Goal: Task Accomplishment & Management: Complete application form

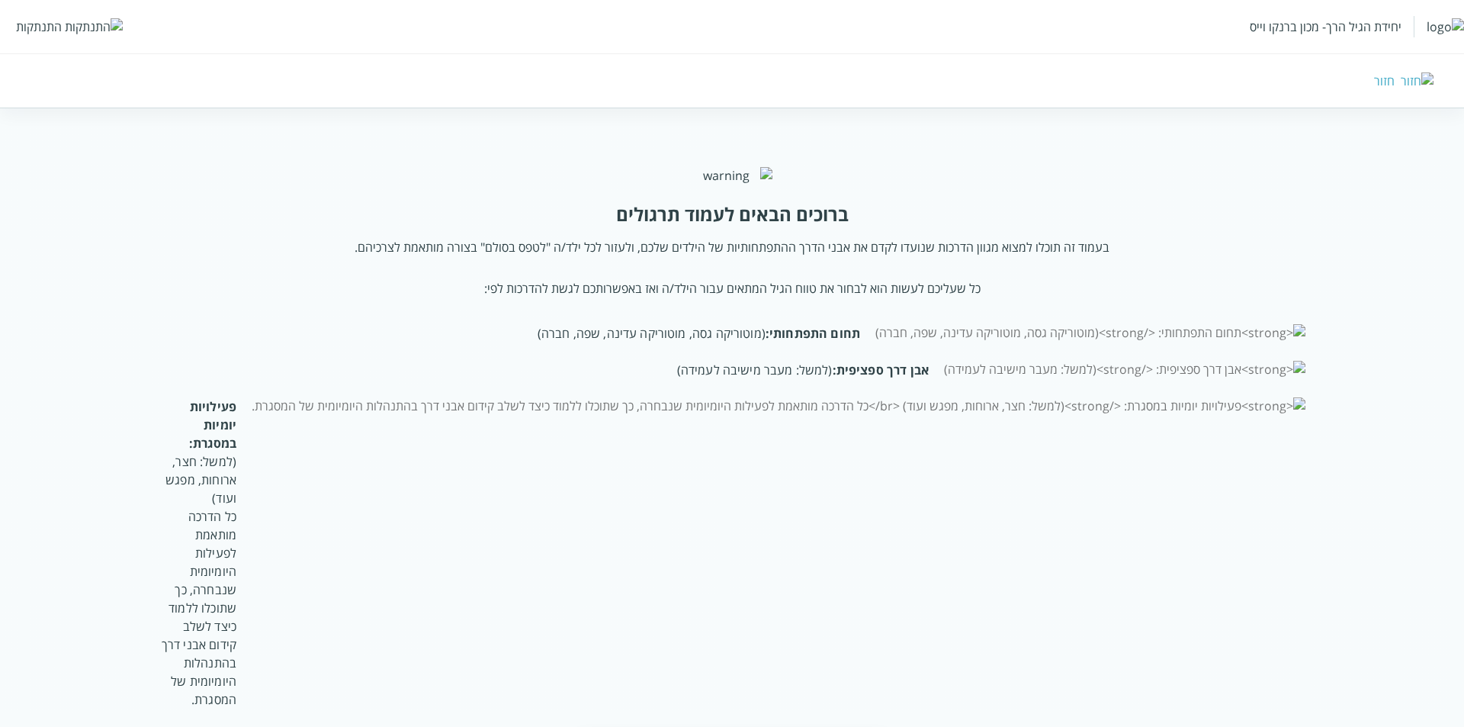
click at [24, 22] on div "התנתקות" at bounding box center [39, 26] width 46 height 17
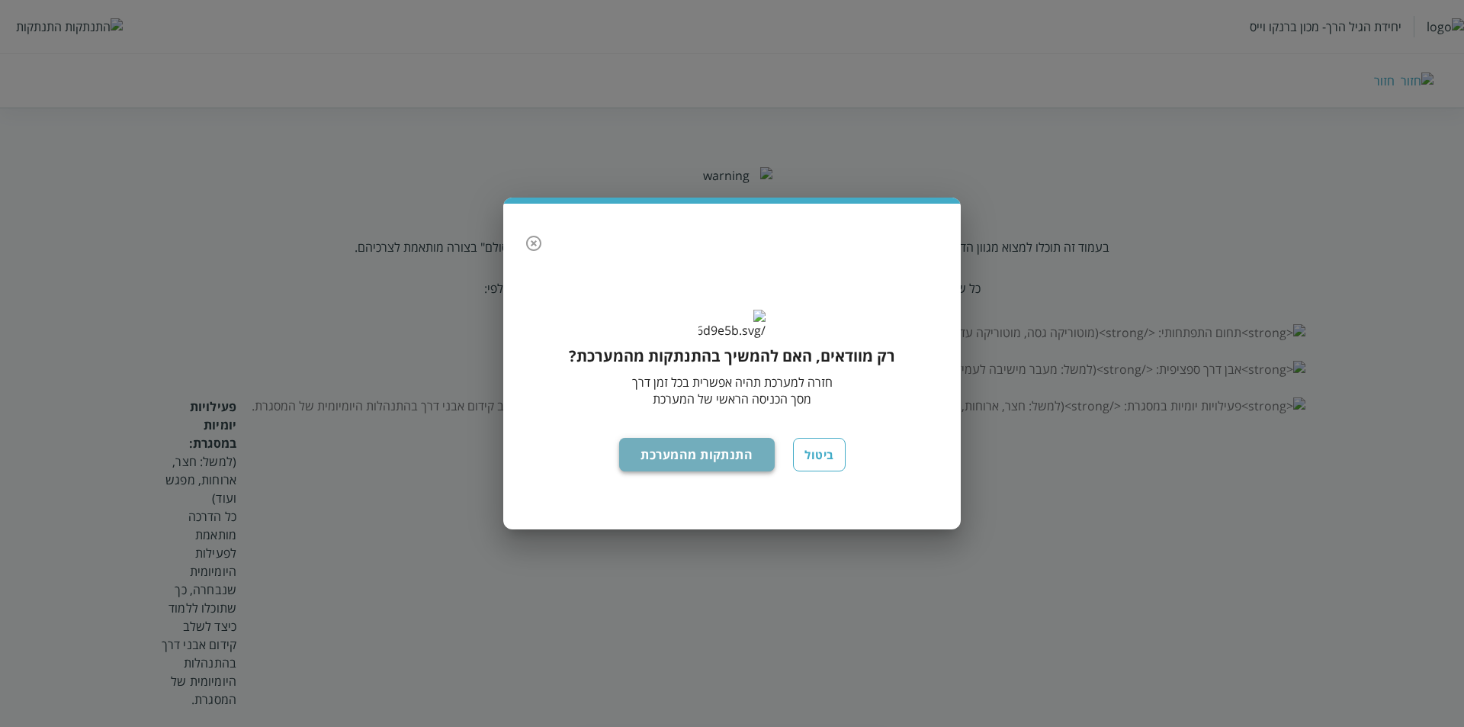
click at [723, 467] on button "התנתקות מהמערכת" at bounding box center [697, 455] width 156 height 34
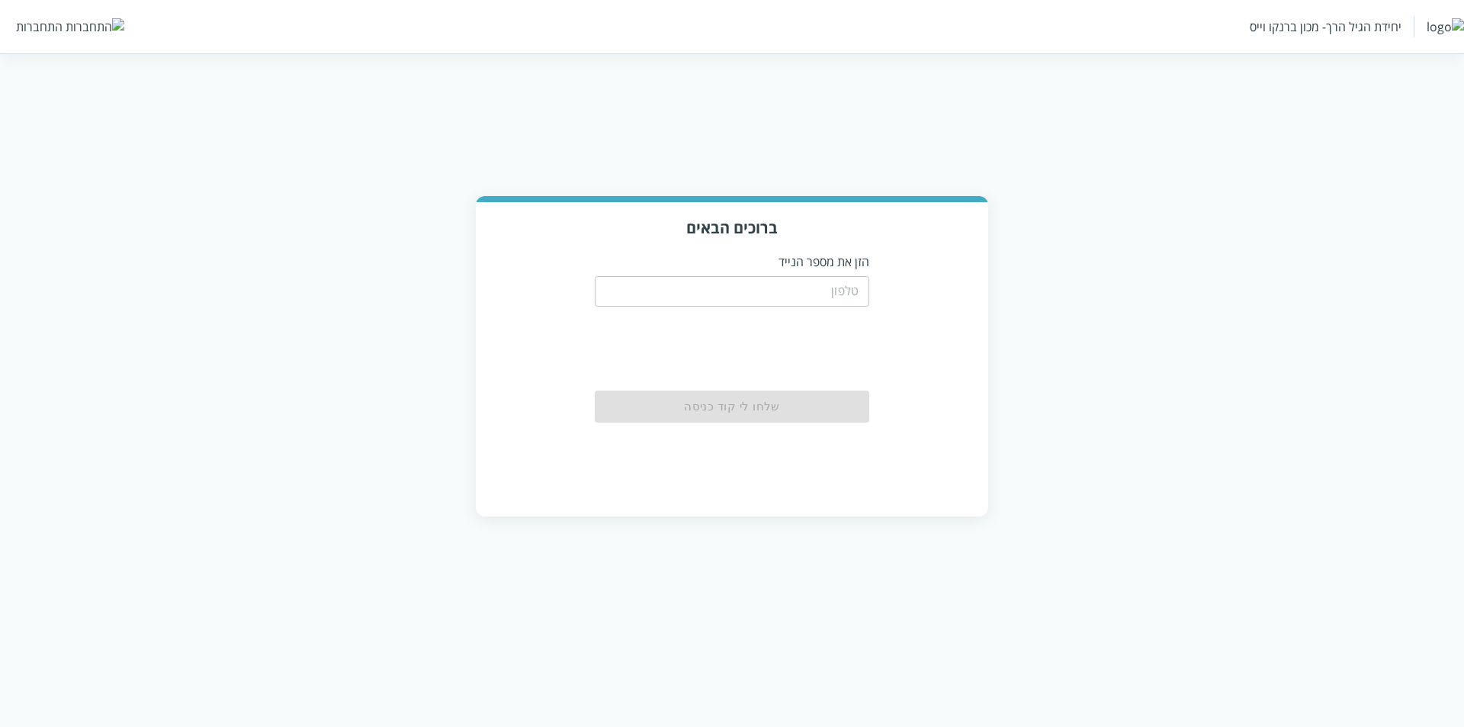
click at [829, 288] on input "tel" at bounding box center [732, 291] width 275 height 31
type input "0533115537"
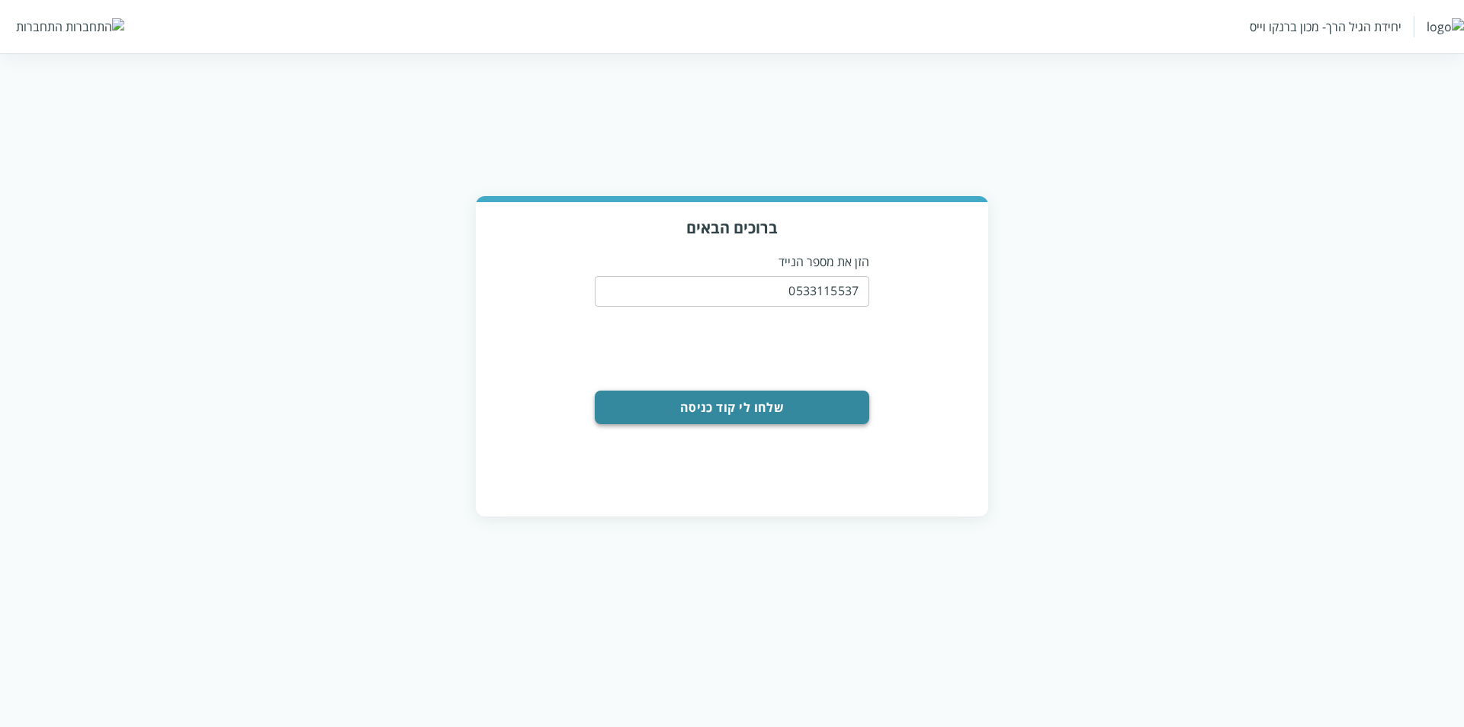
click at [748, 411] on button "שלחו לי קוד כניסה" at bounding box center [732, 407] width 275 height 34
